Goal: Transaction & Acquisition: Purchase product/service

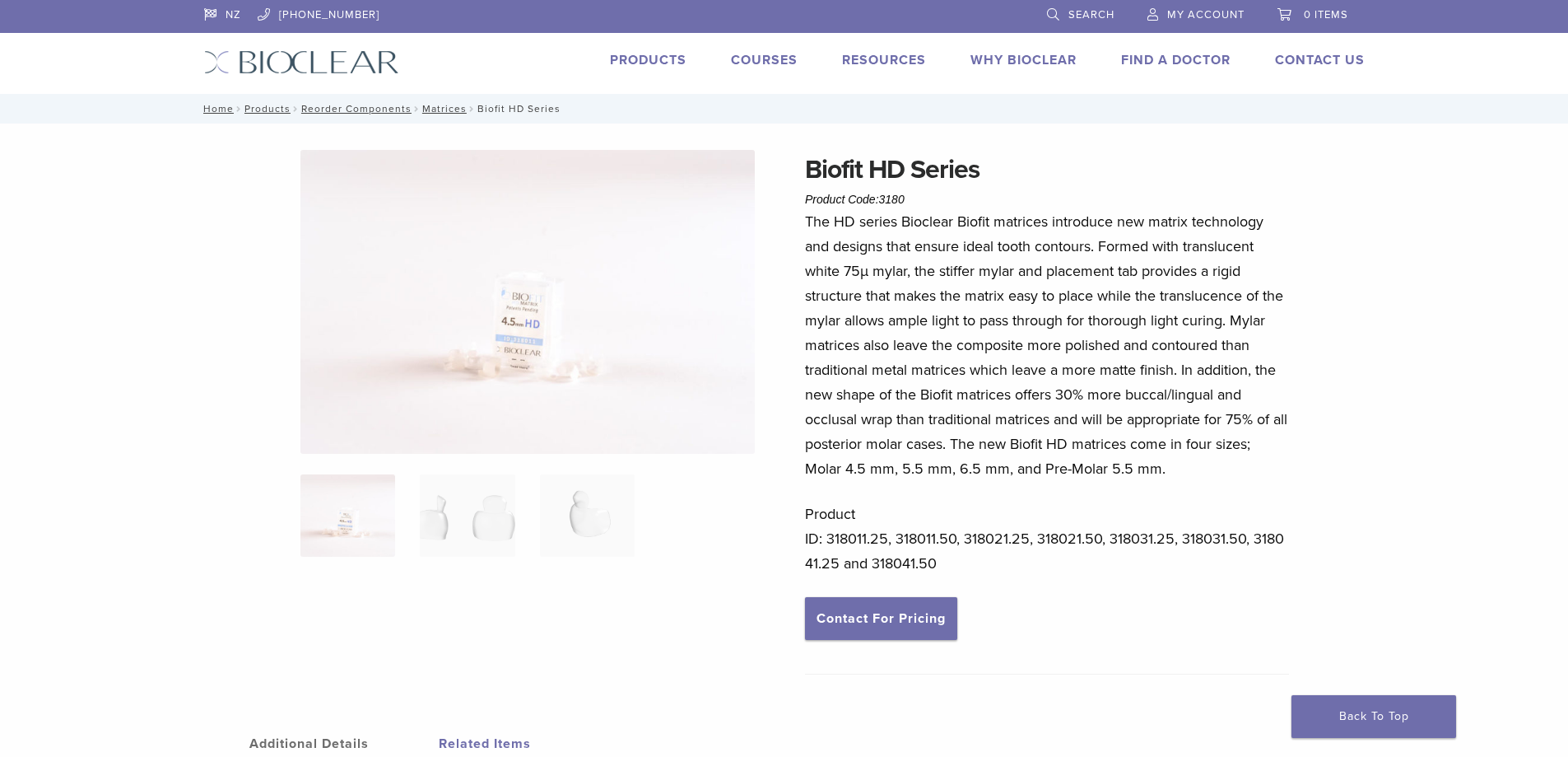
click at [1070, 20] on span "Search" at bounding box center [1090, 15] width 46 height 13
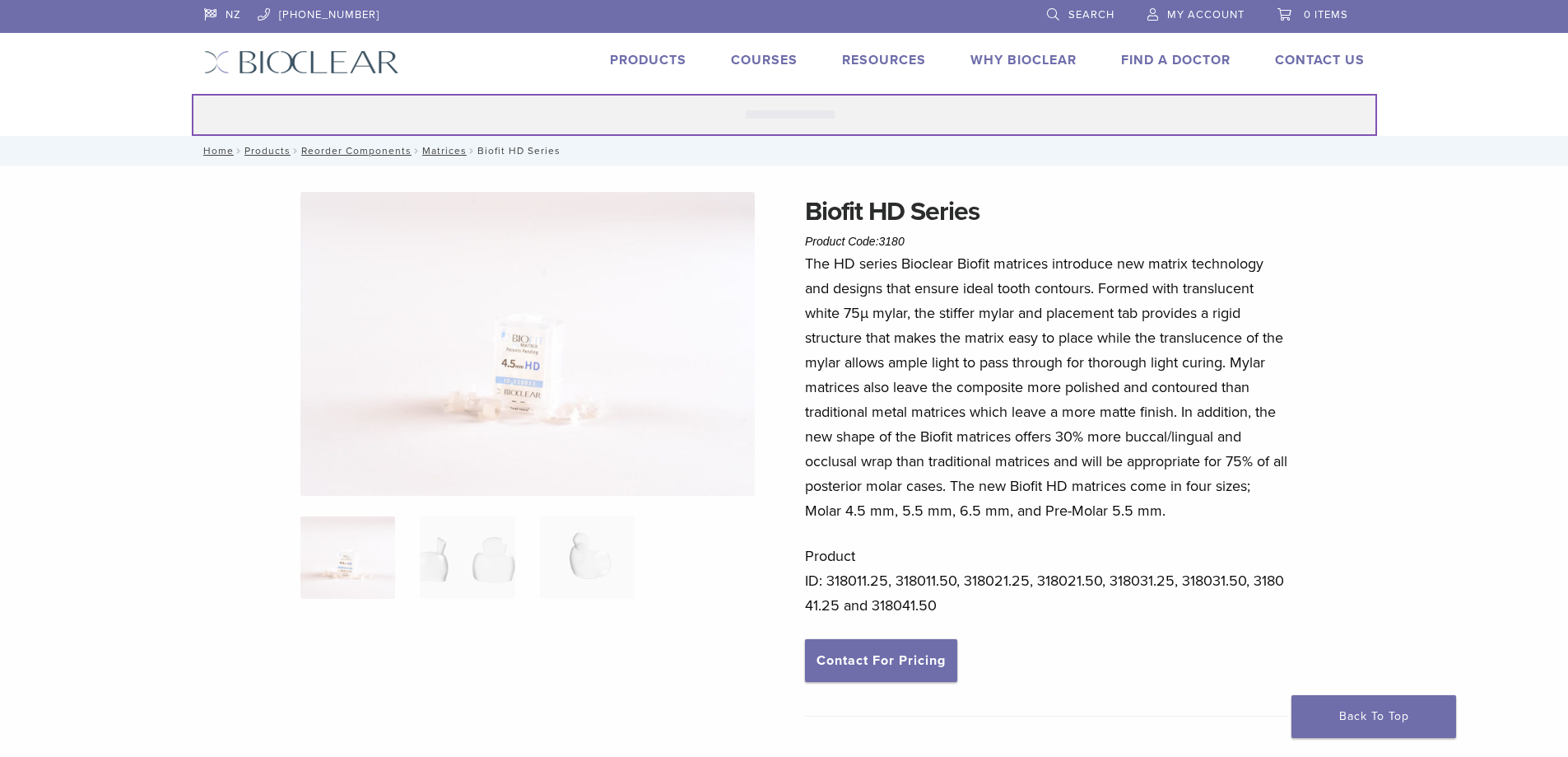
click at [842, 117] on input "Search for:" at bounding box center [784, 115] width 1185 height 42
type input "**********"
click at [191, 93] on button "Search" at bounding box center [191, 93] width 1 height 1
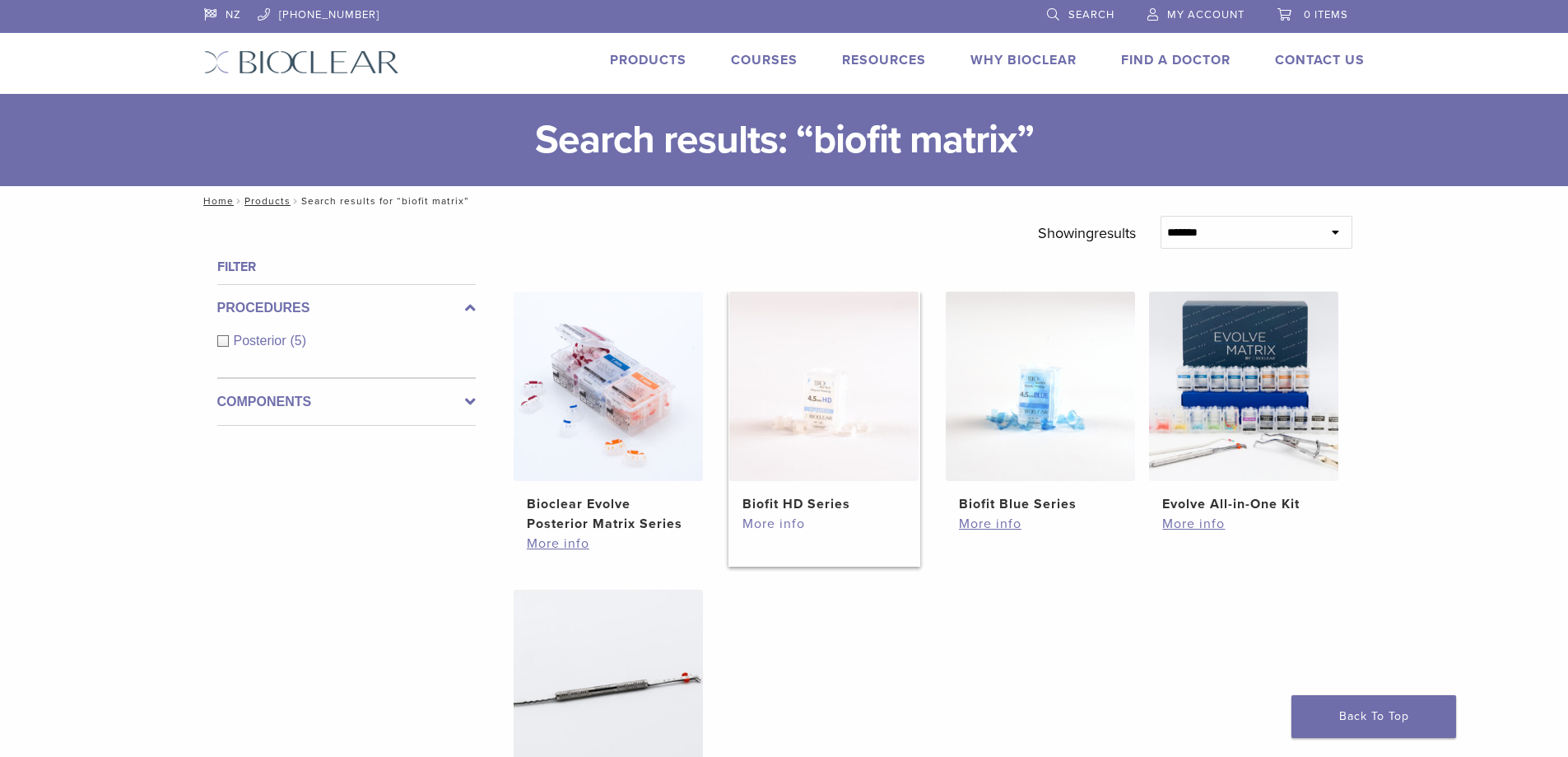
click at [784, 525] on link "More info" at bounding box center [824, 523] width 163 height 19
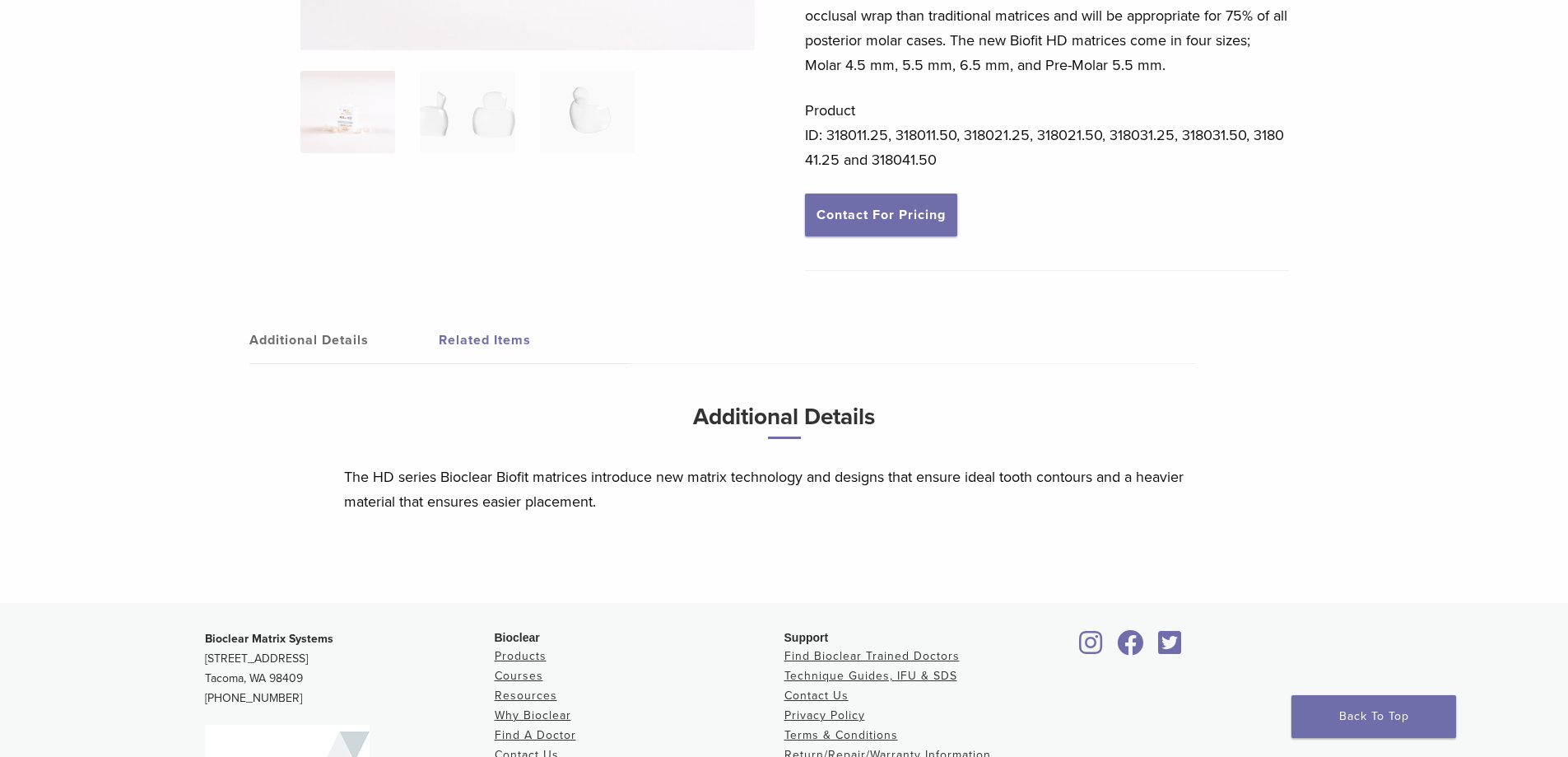
scroll to position [396, 0]
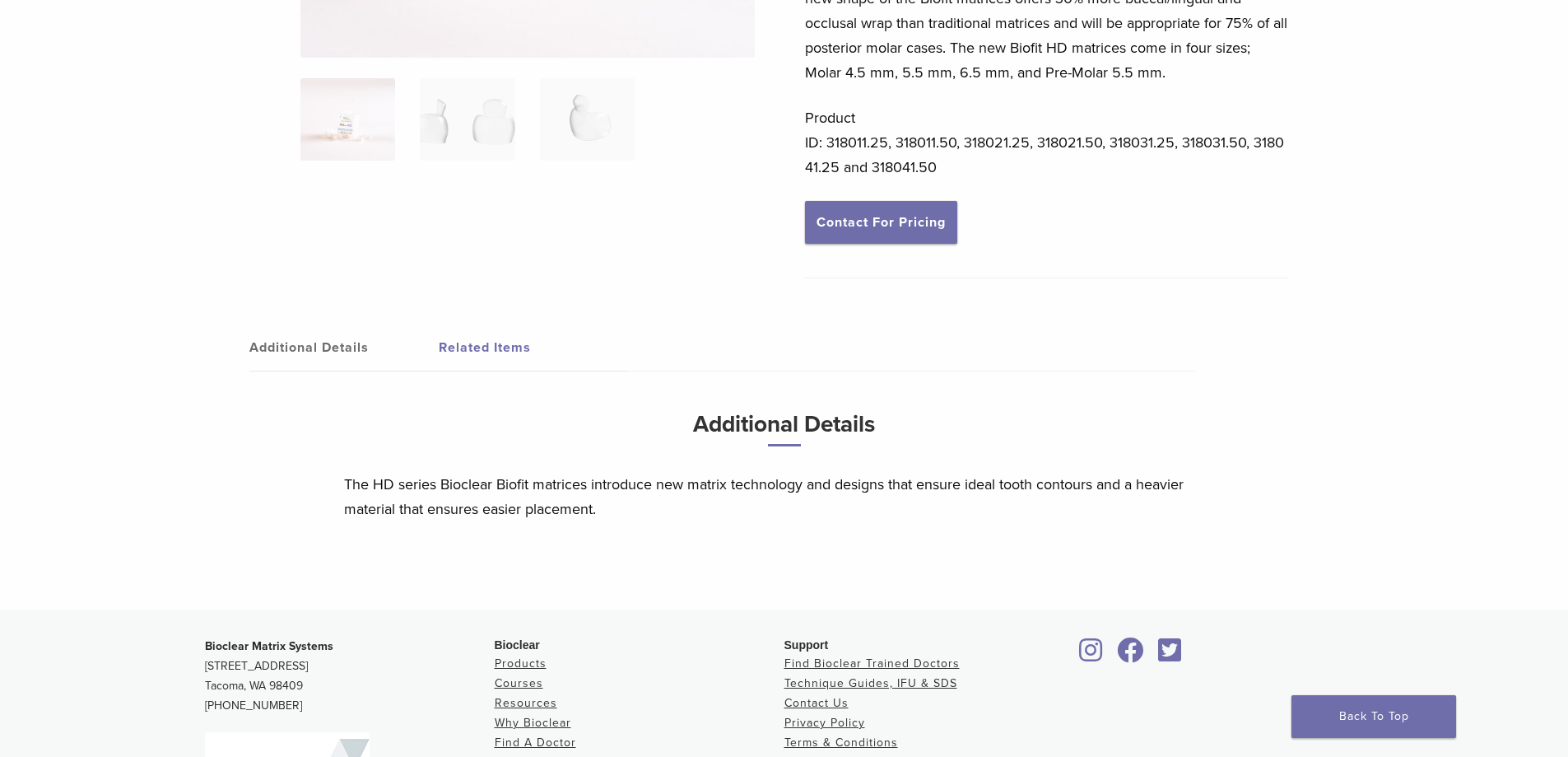
click at [325, 353] on link "Additional Details" at bounding box center [344, 347] width 189 height 46
